Goal: Find specific page/section: Find specific page/section

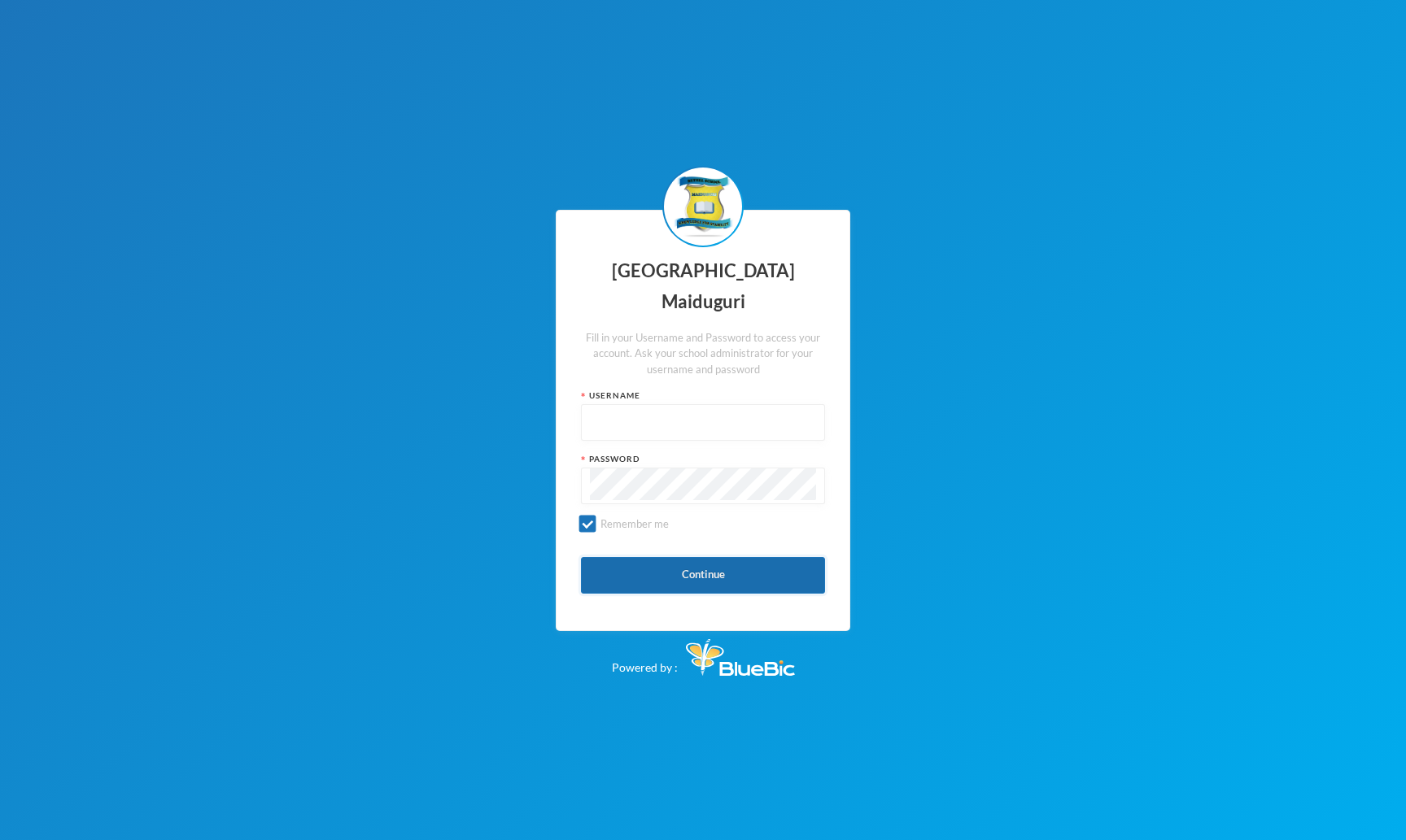
type input "admin"
click at [667, 557] on button "Continue" at bounding box center [703, 575] width 244 height 36
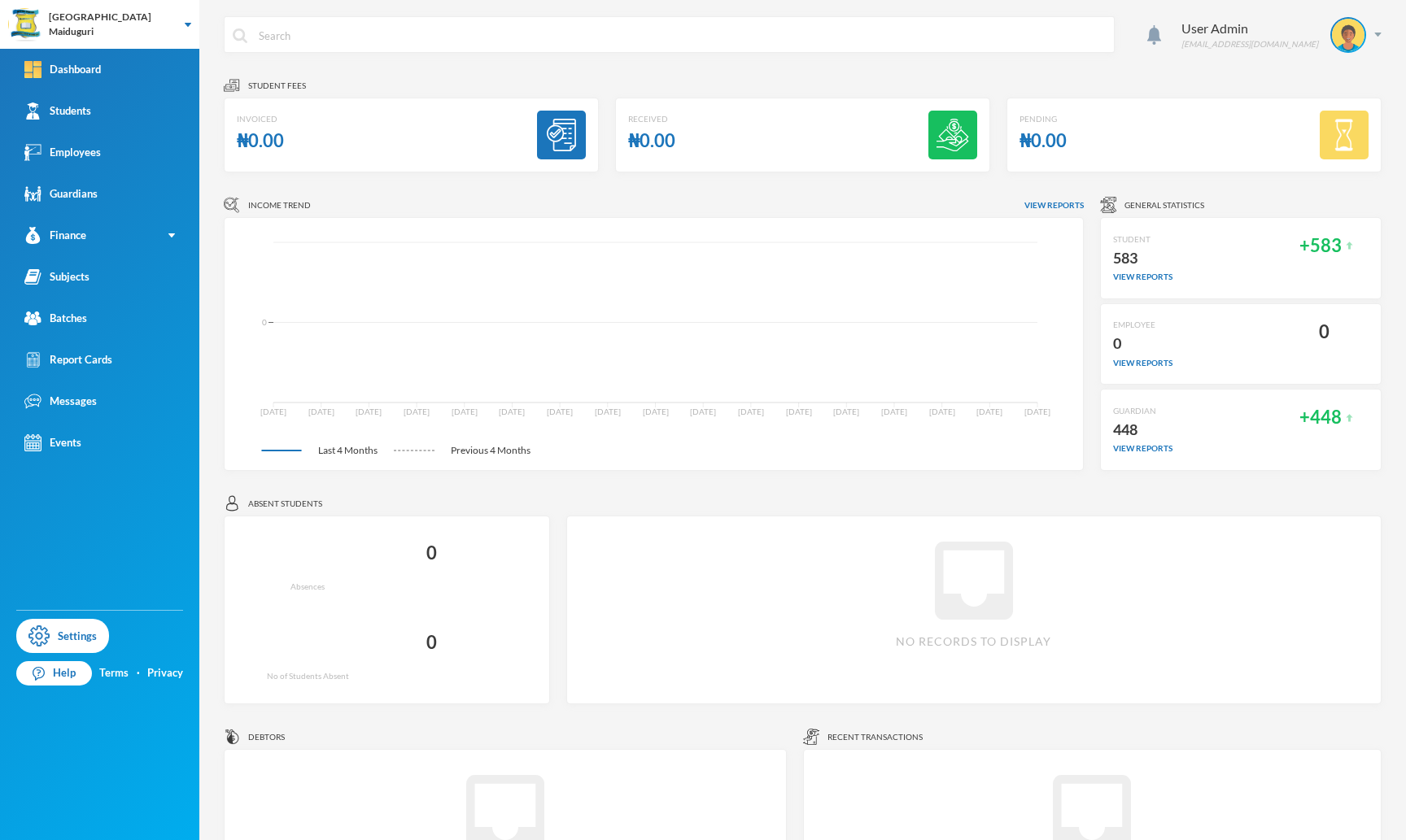
click at [656, 410] on tspan "[DATE]" at bounding box center [656, 411] width 26 height 10
click at [156, 113] on link "Students" at bounding box center [99, 110] width 200 height 42
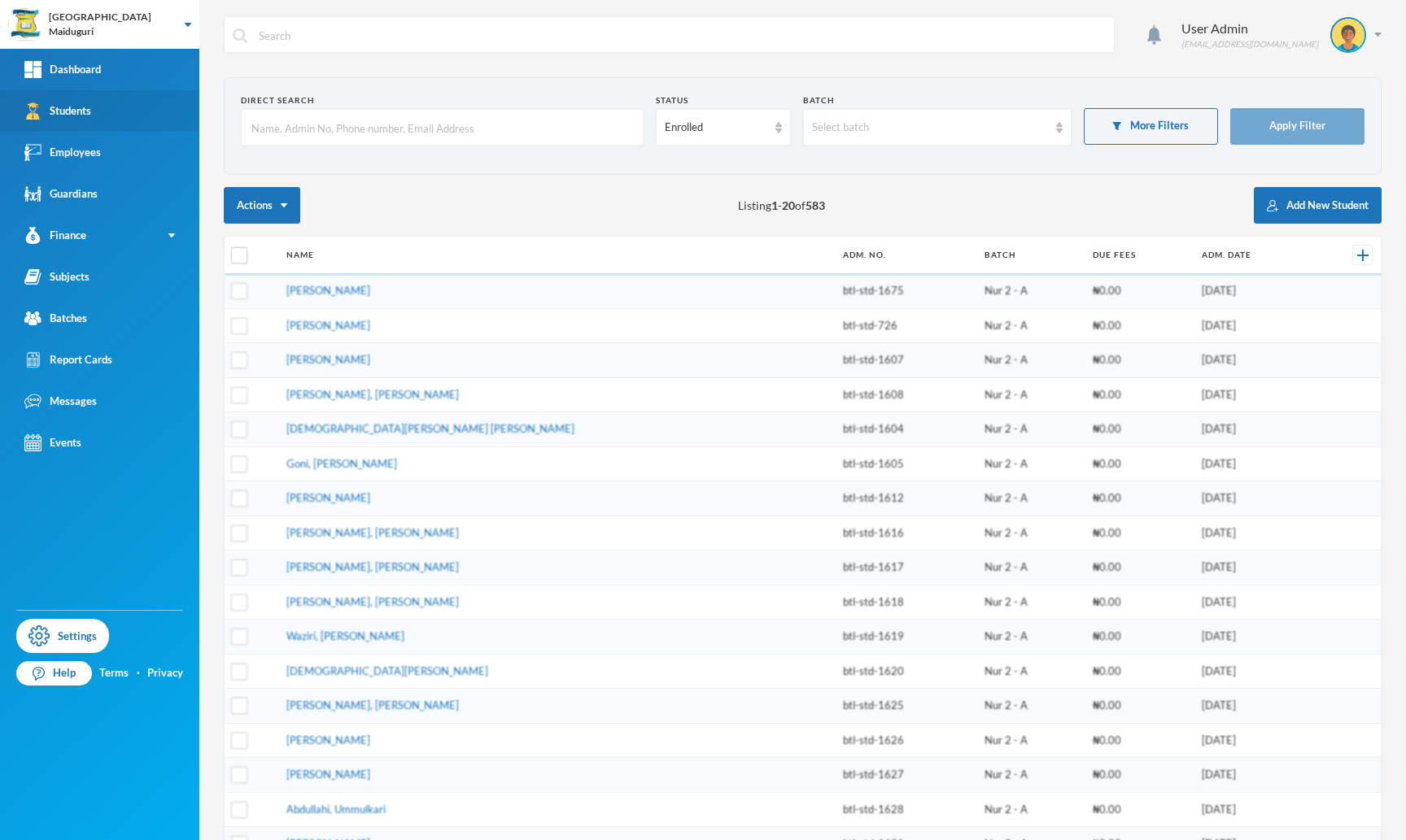
click at [156, 113] on link "Students" at bounding box center [99, 110] width 200 height 42
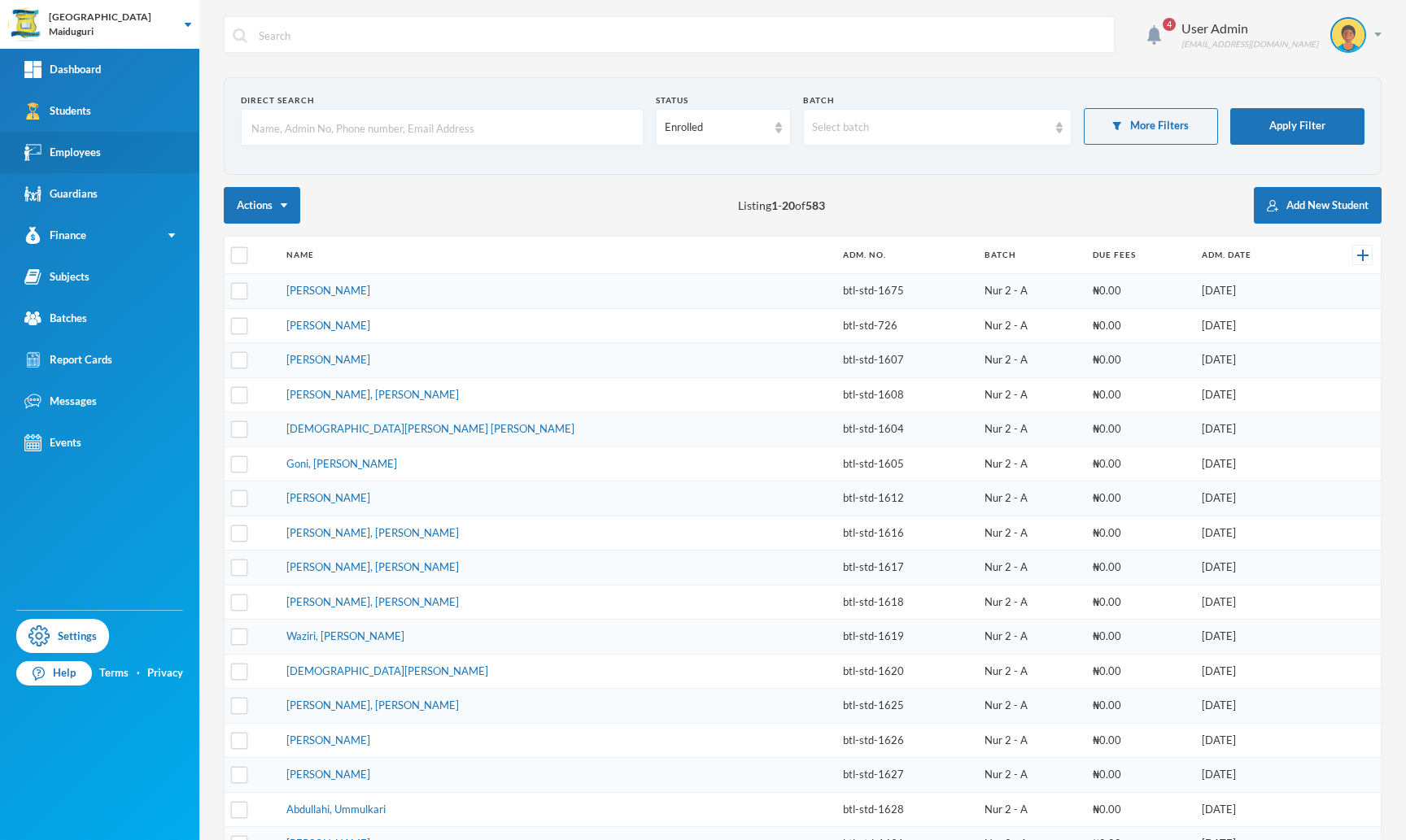
click at [132, 164] on link "Employees" at bounding box center [99, 152] width 200 height 42
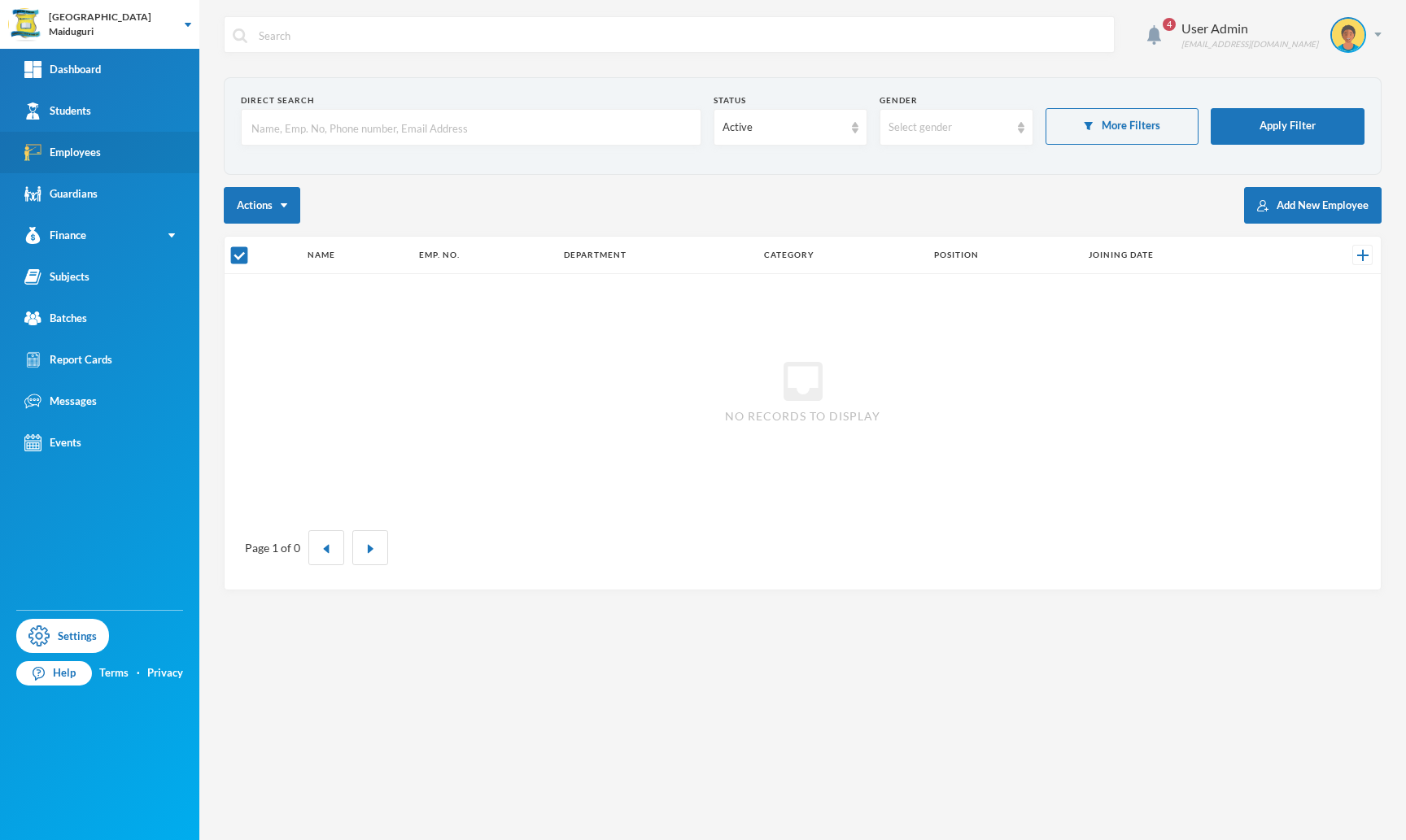
click at [132, 164] on link "Employees" at bounding box center [99, 152] width 200 height 42
